Goal: Task Accomplishment & Management: Manage account settings

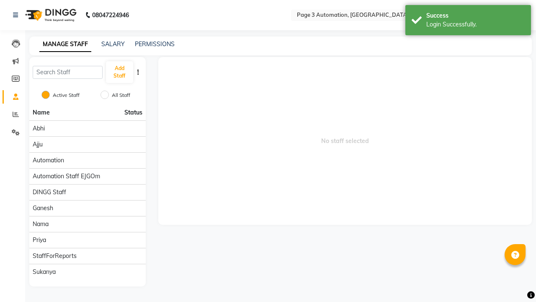
select select "en"
click at [520, 15] on icon at bounding box center [521, 15] width 6 height 6
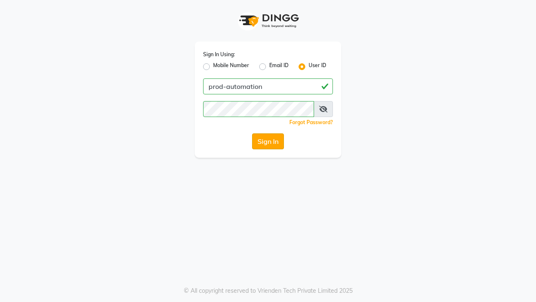
click at [268, 141] on button "Sign In" at bounding box center [268, 141] width 32 height 16
